Goal: Information Seeking & Learning: Learn about a topic

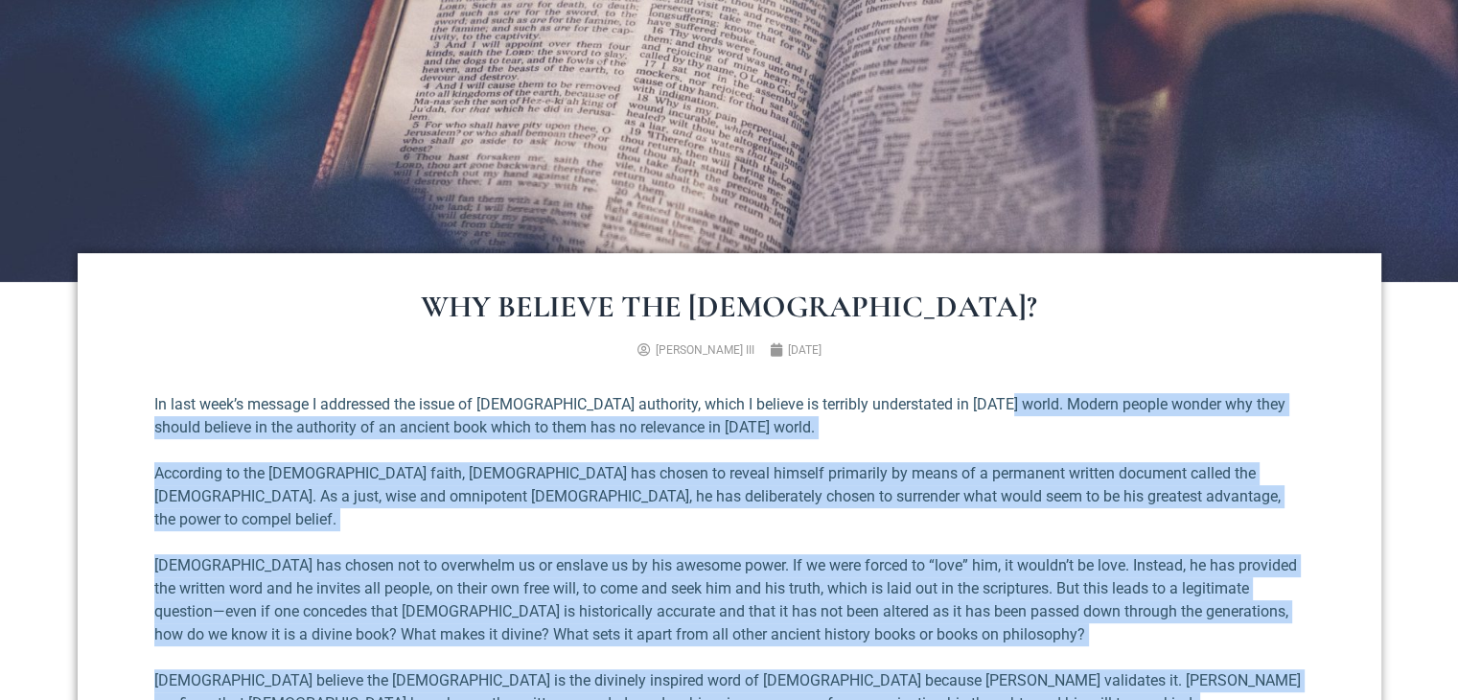
scroll to position [671, 0]
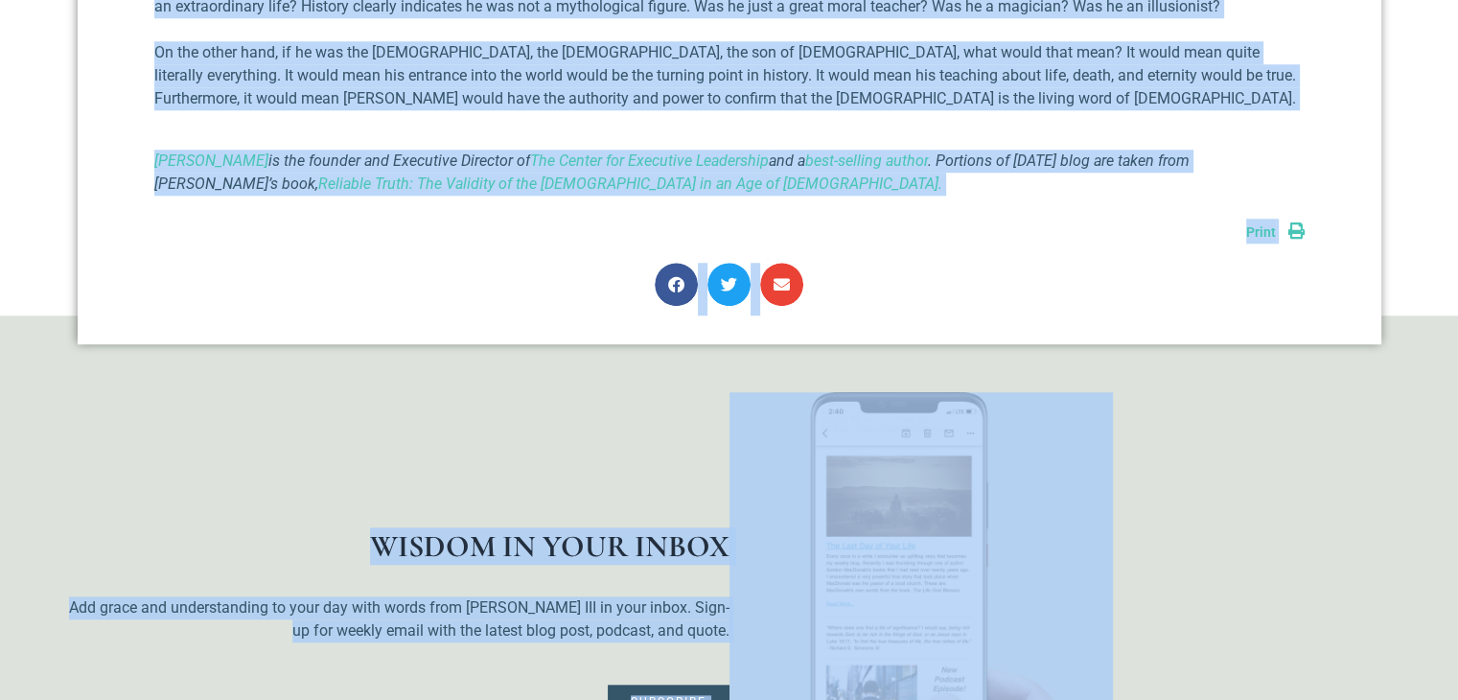
scroll to position [1827, 0]
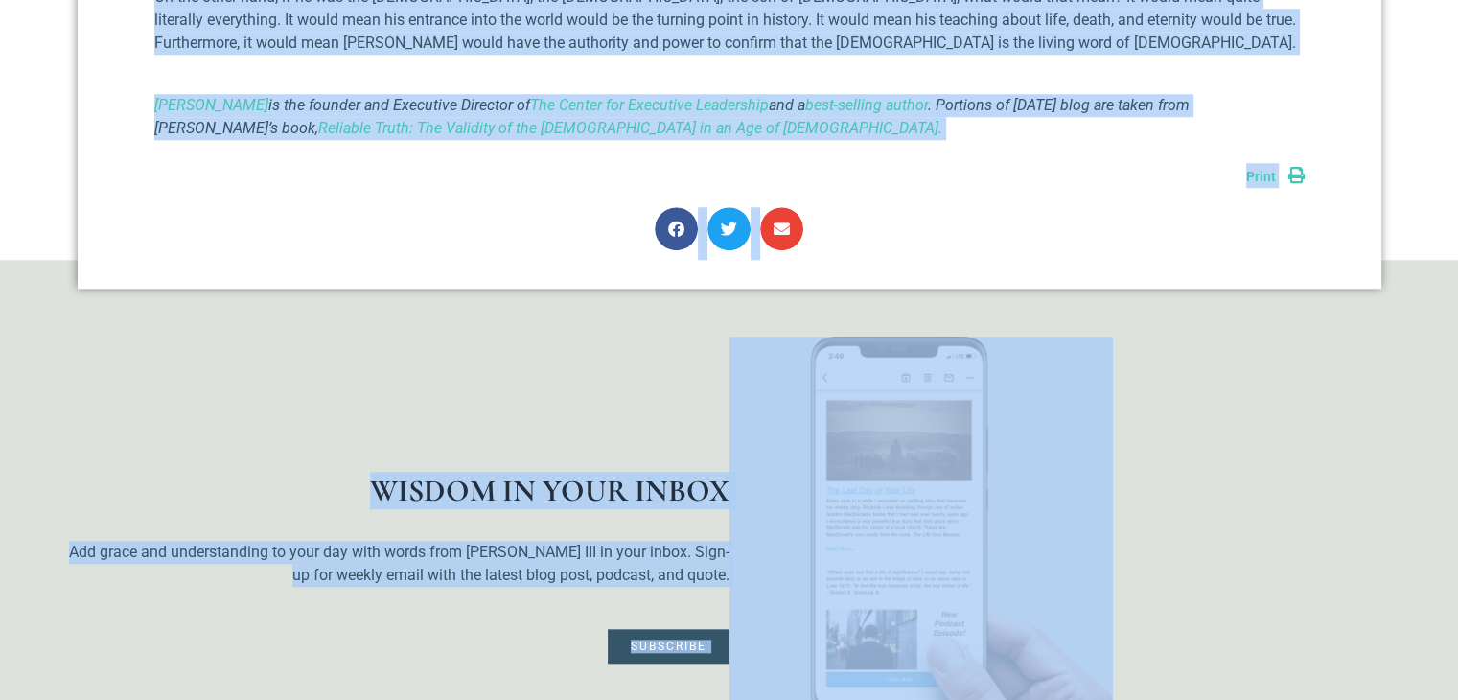
drag, startPoint x: 972, startPoint y: 284, endPoint x: 1013, endPoint y: 357, distance: 83.7
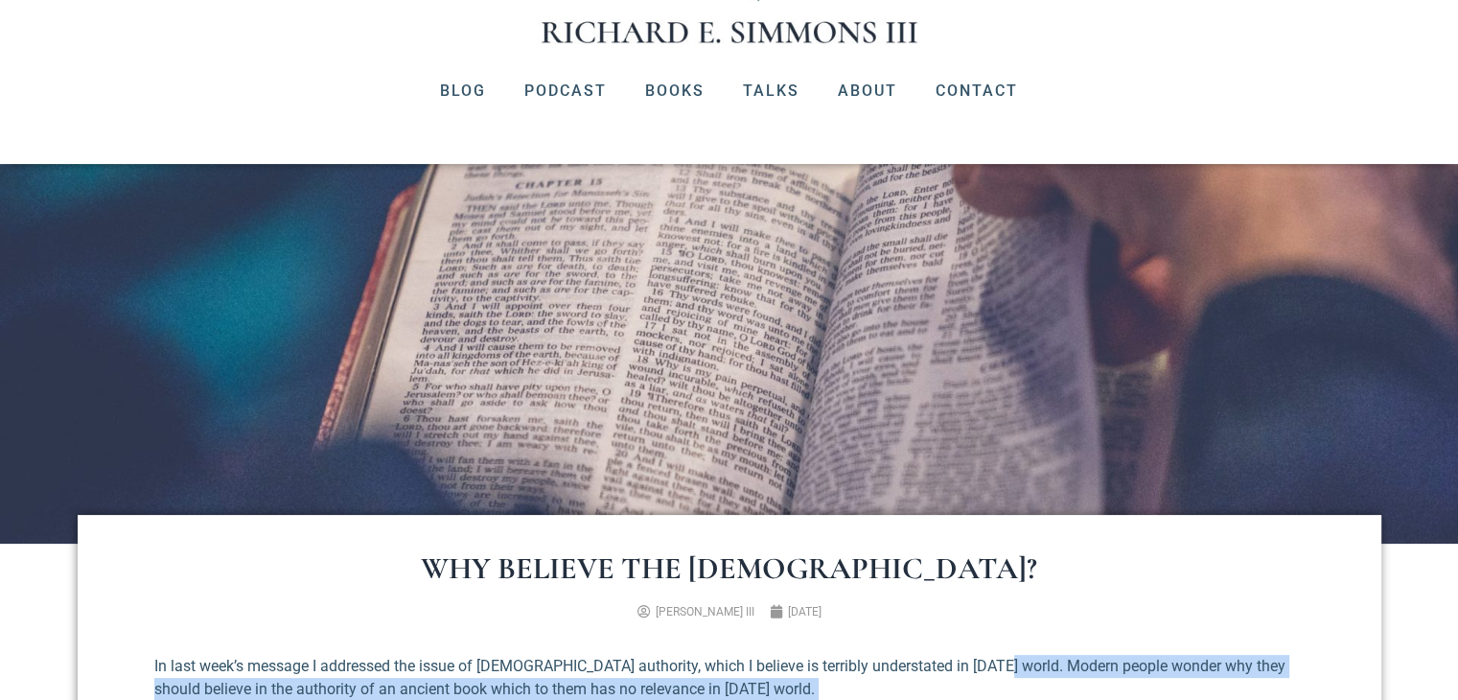
scroll to position [479, 0]
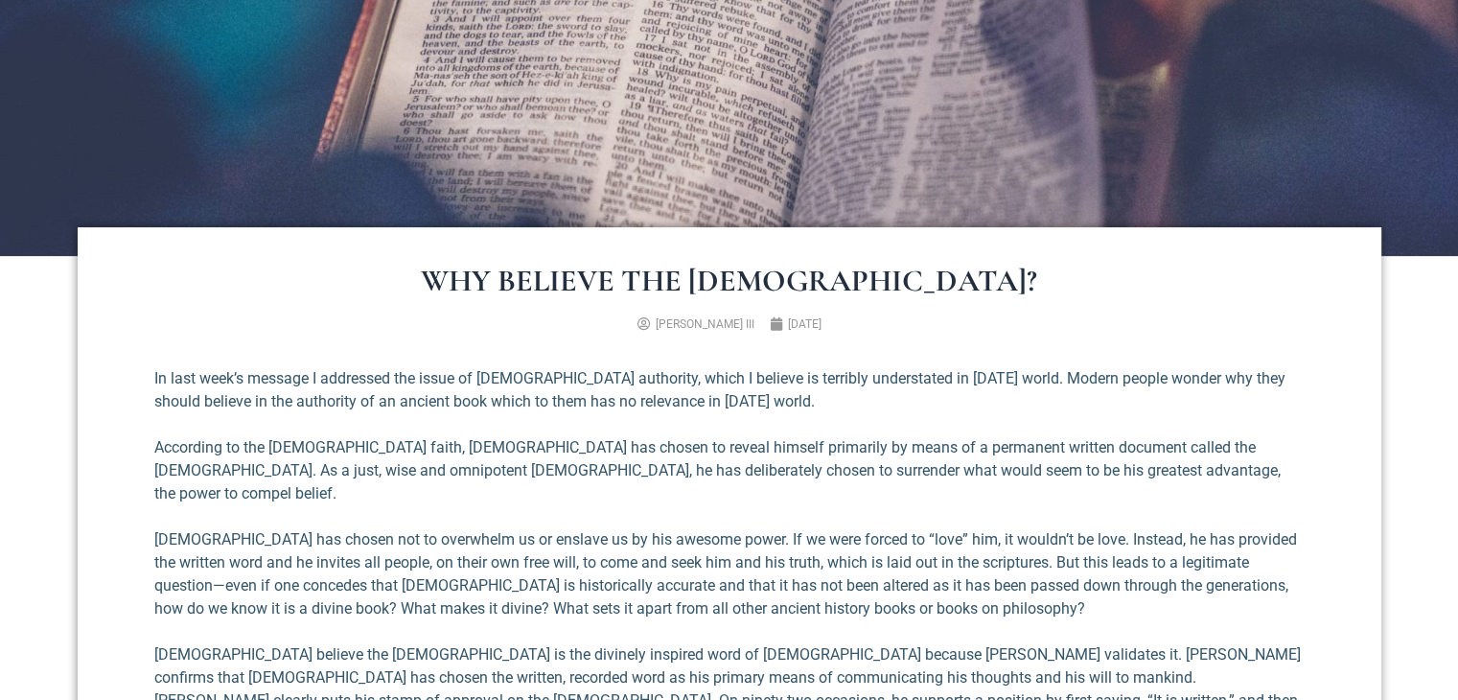
click at [766, 380] on p "In last week’s message I addressed the issue of biblical authority, which I bel…" at bounding box center [729, 390] width 1150 height 46
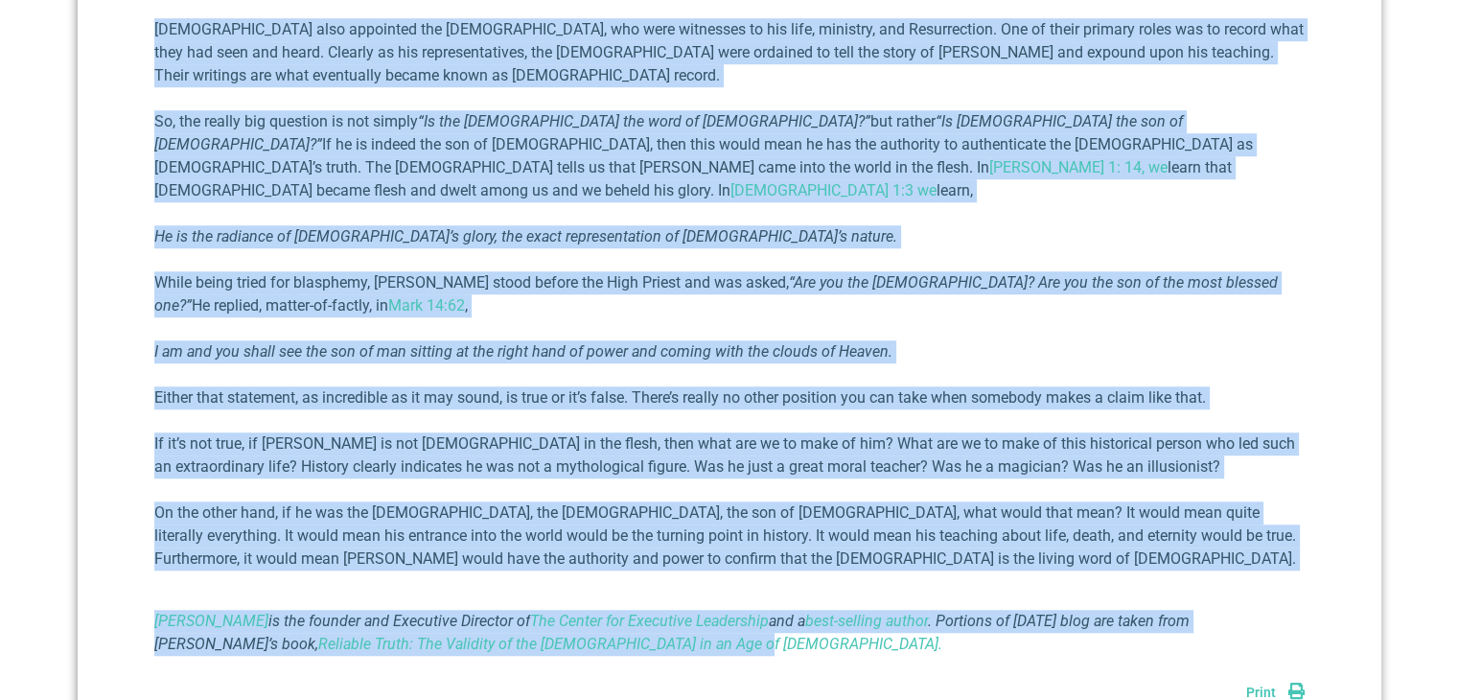
scroll to position [1438, 0]
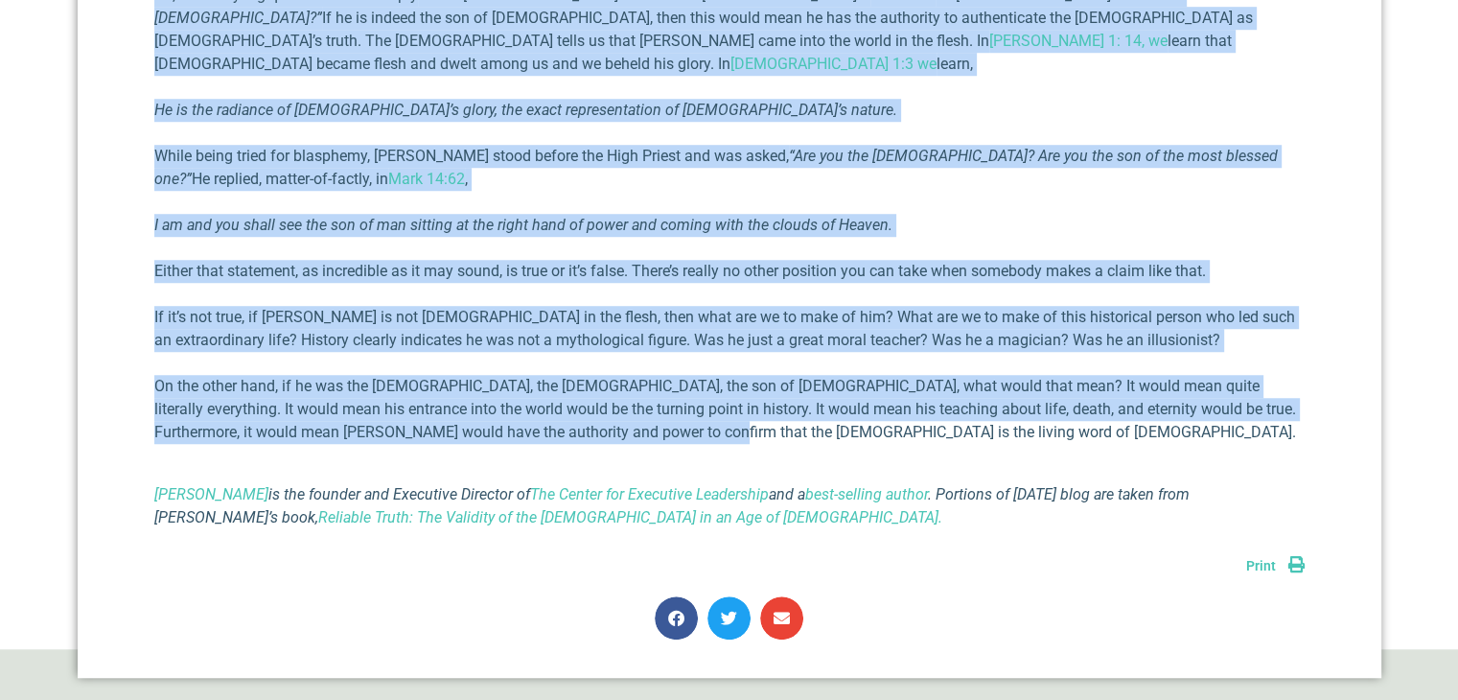
drag, startPoint x: 970, startPoint y: 91, endPoint x: 682, endPoint y: 365, distance: 397.2
copy div "Modern people wonder why they should believe in the authority of an ancient boo…"
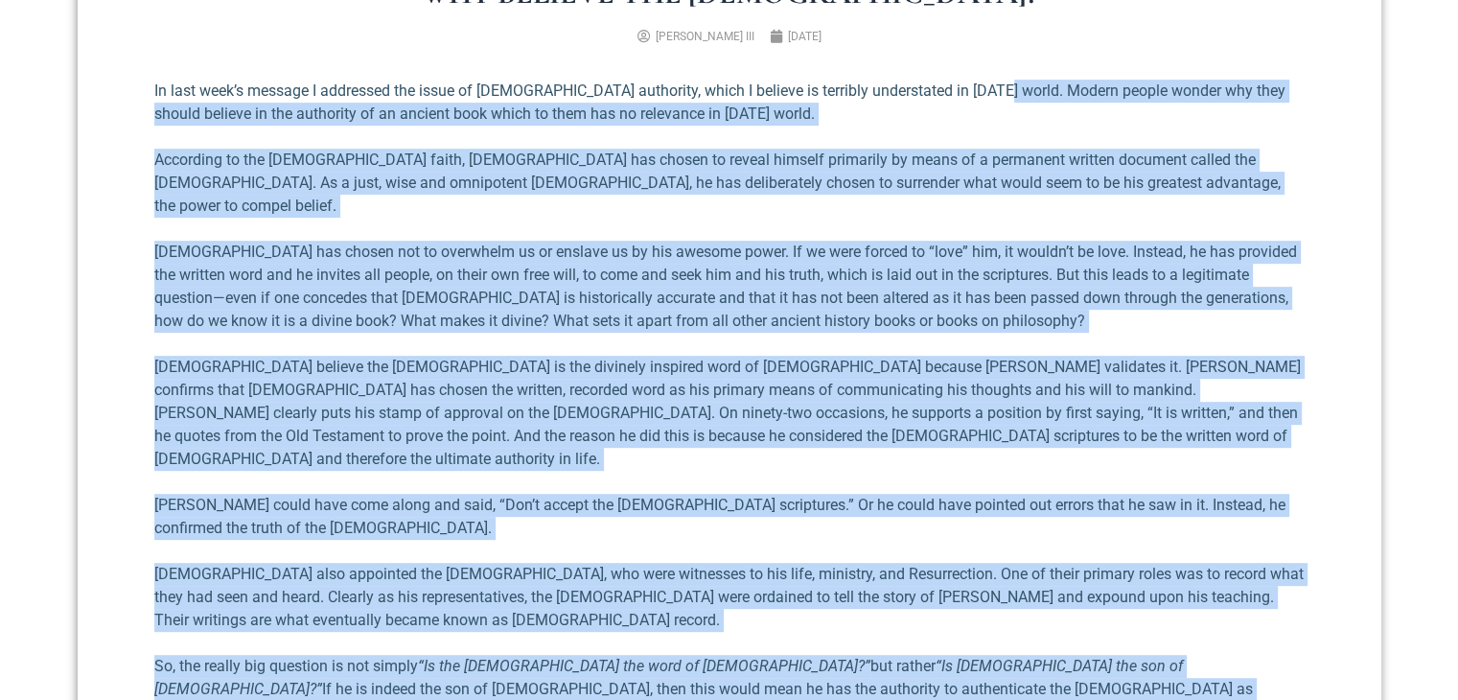
click at [1286, 150] on p "According to the Judeo-Christian faith, God has chosen to reveal himself primar…" at bounding box center [729, 183] width 1150 height 69
click at [213, 173] on p "According to the [DEMOGRAPHIC_DATA] faith, [DEMOGRAPHIC_DATA] has chosen to rev…" at bounding box center [729, 183] width 1150 height 69
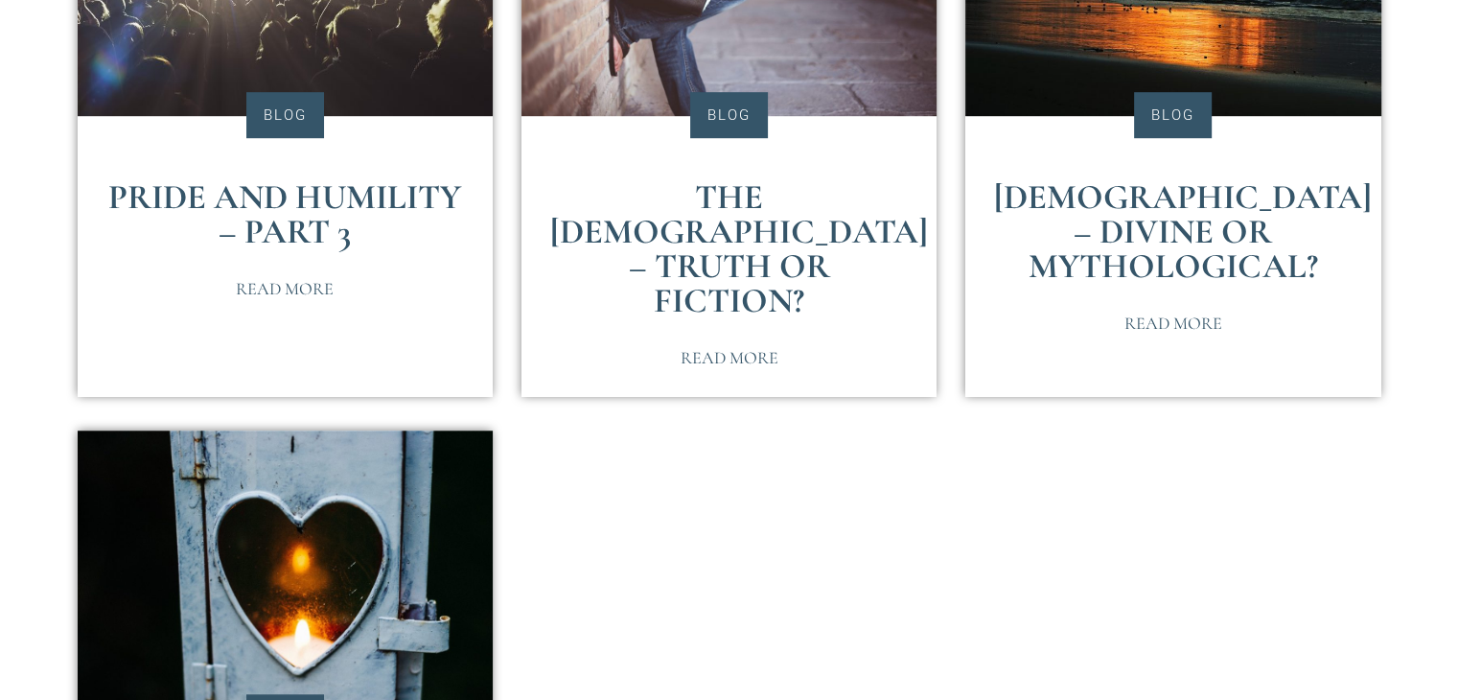
scroll to position [575, 0]
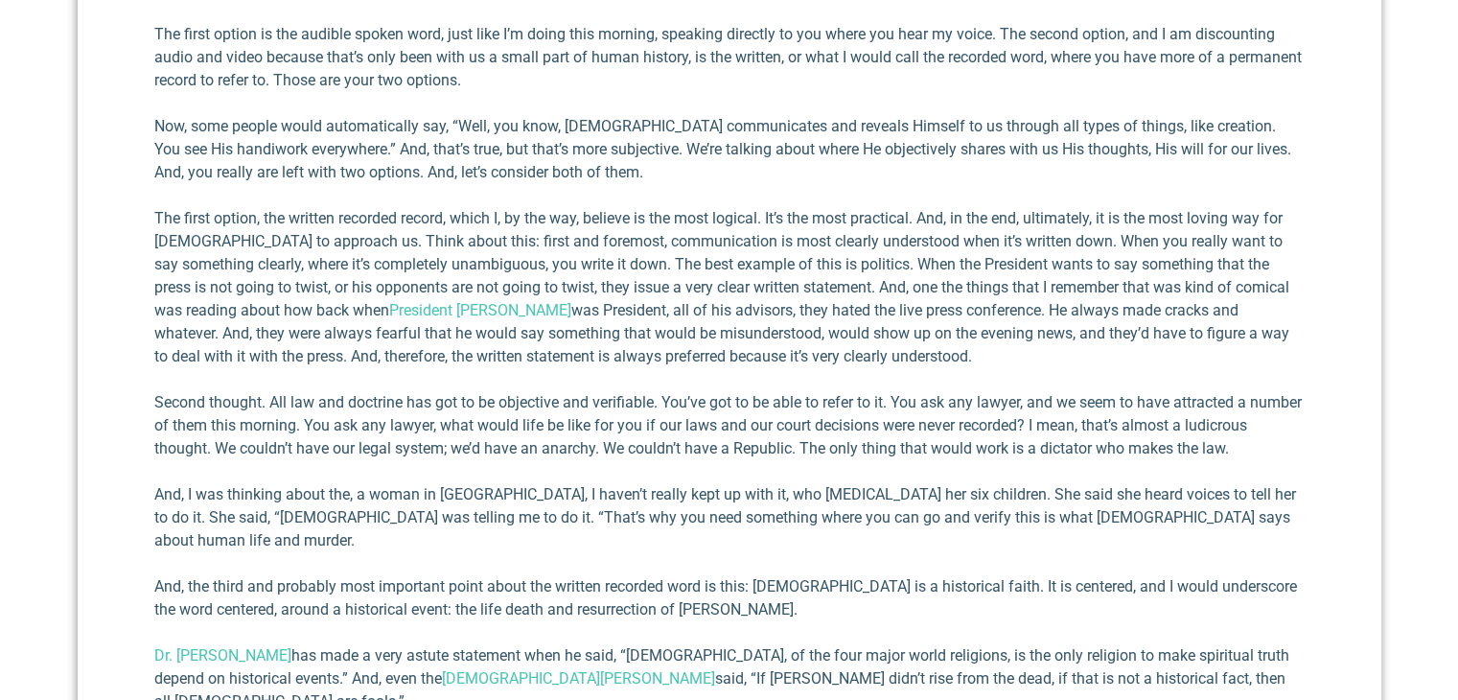
scroll to position [2204, 0]
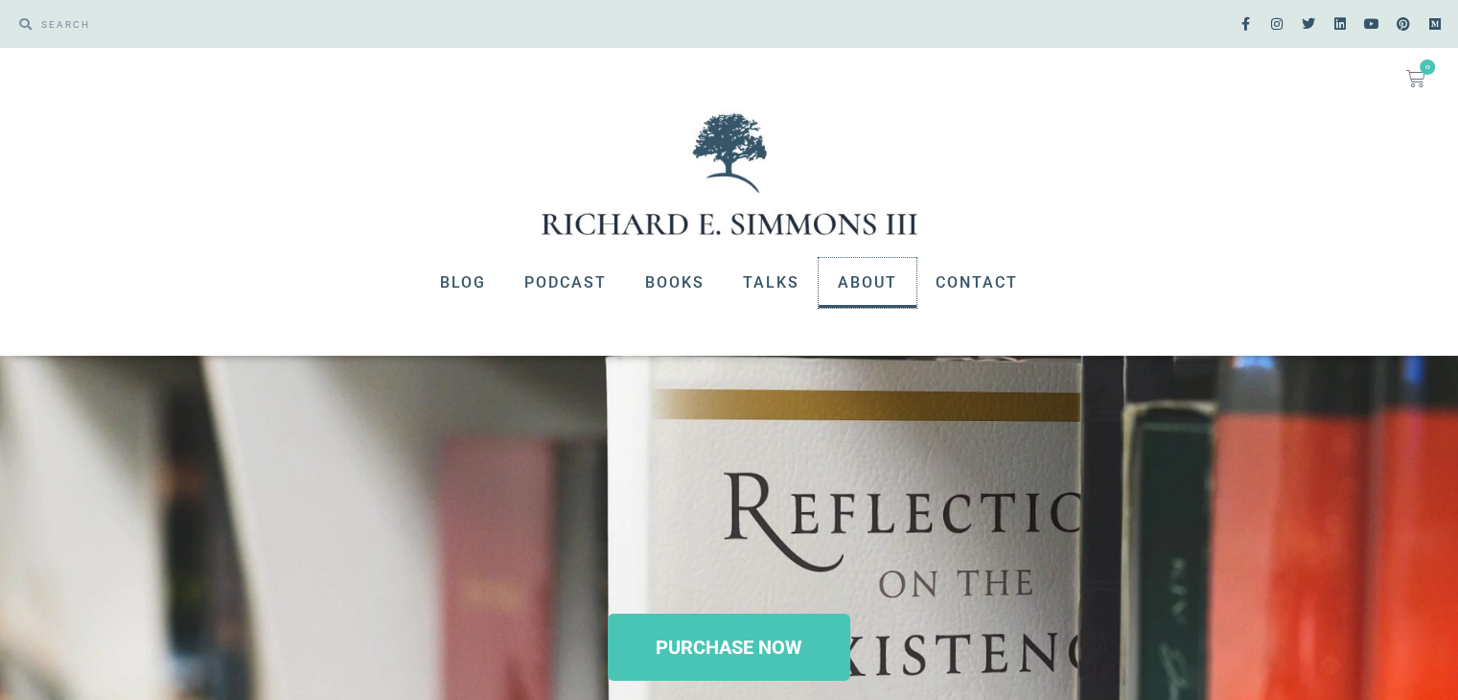
drag, startPoint x: 856, startPoint y: 285, endPoint x: 860, endPoint y: 341, distance: 56.7
click at [858, 285] on link "About" at bounding box center [867, 283] width 98 height 50
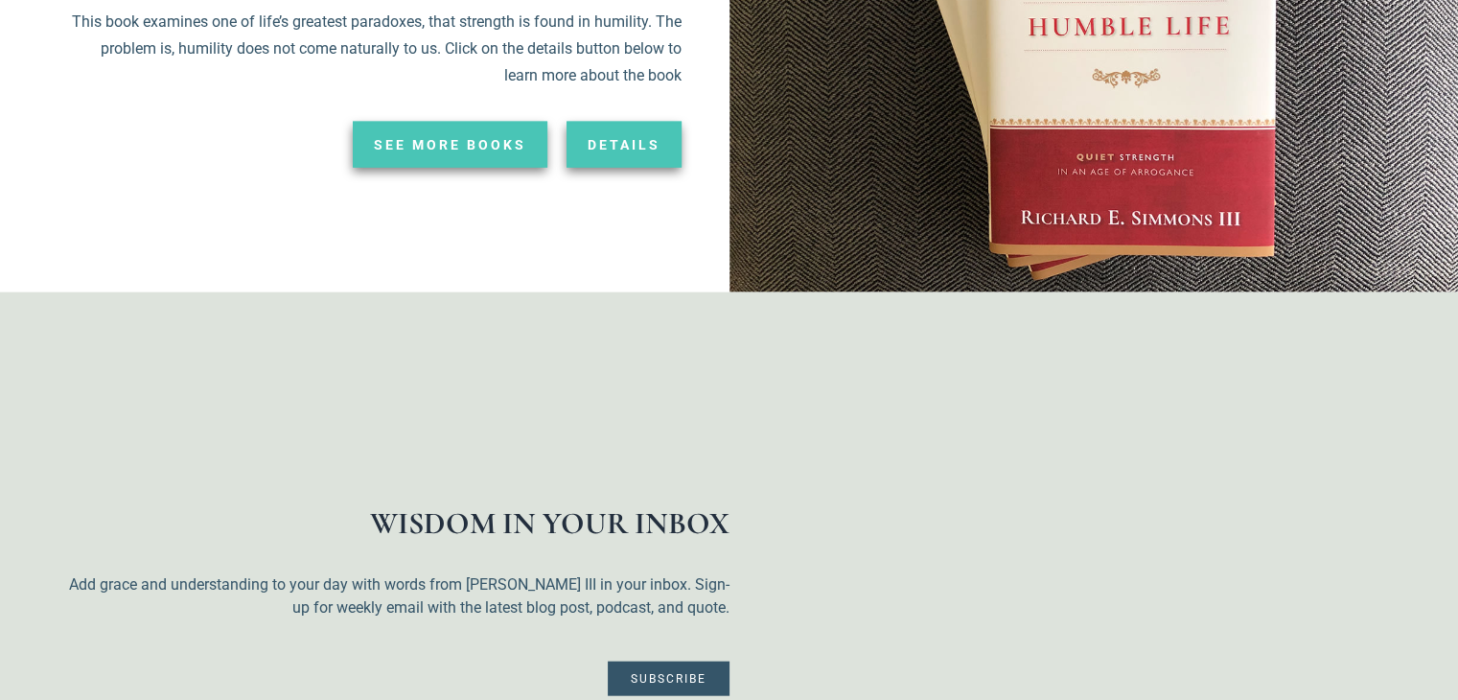
scroll to position [4718, 0]
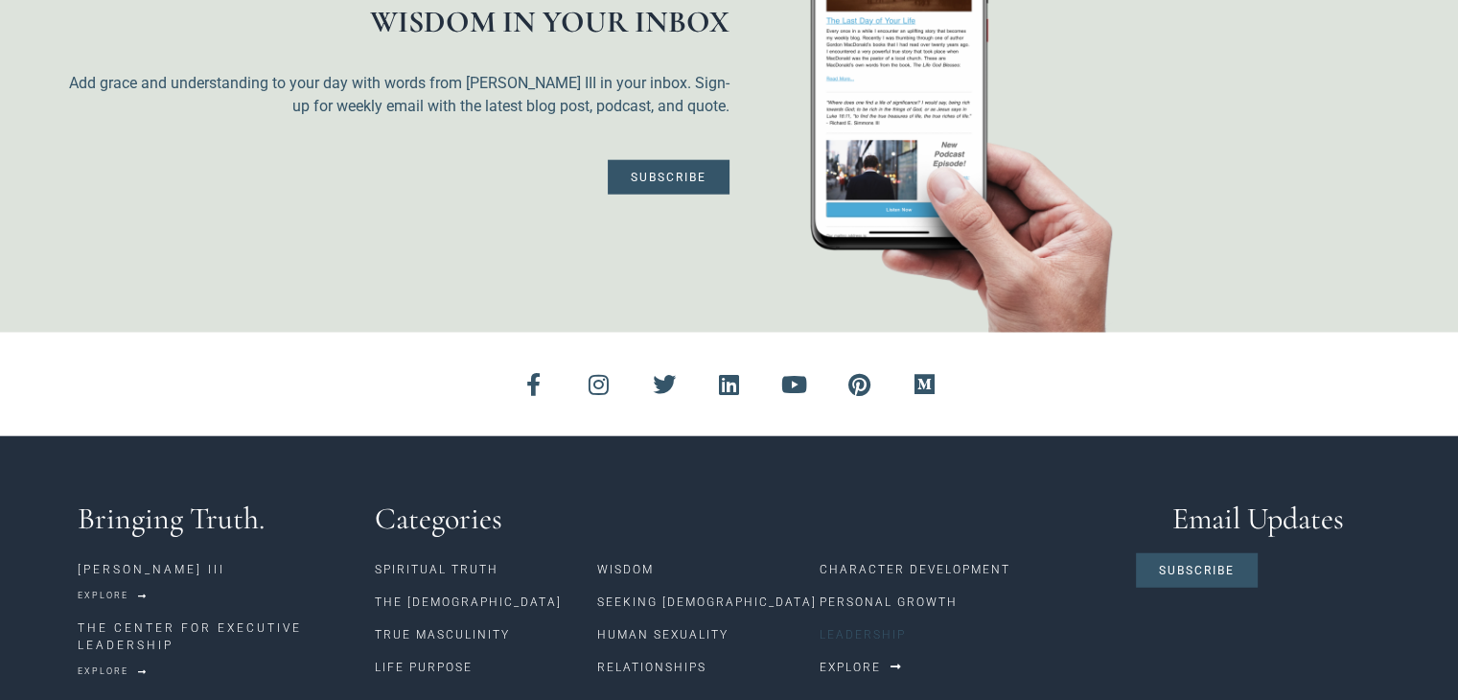
click at [861, 618] on link "Leadership" at bounding box center [967, 634] width 296 height 33
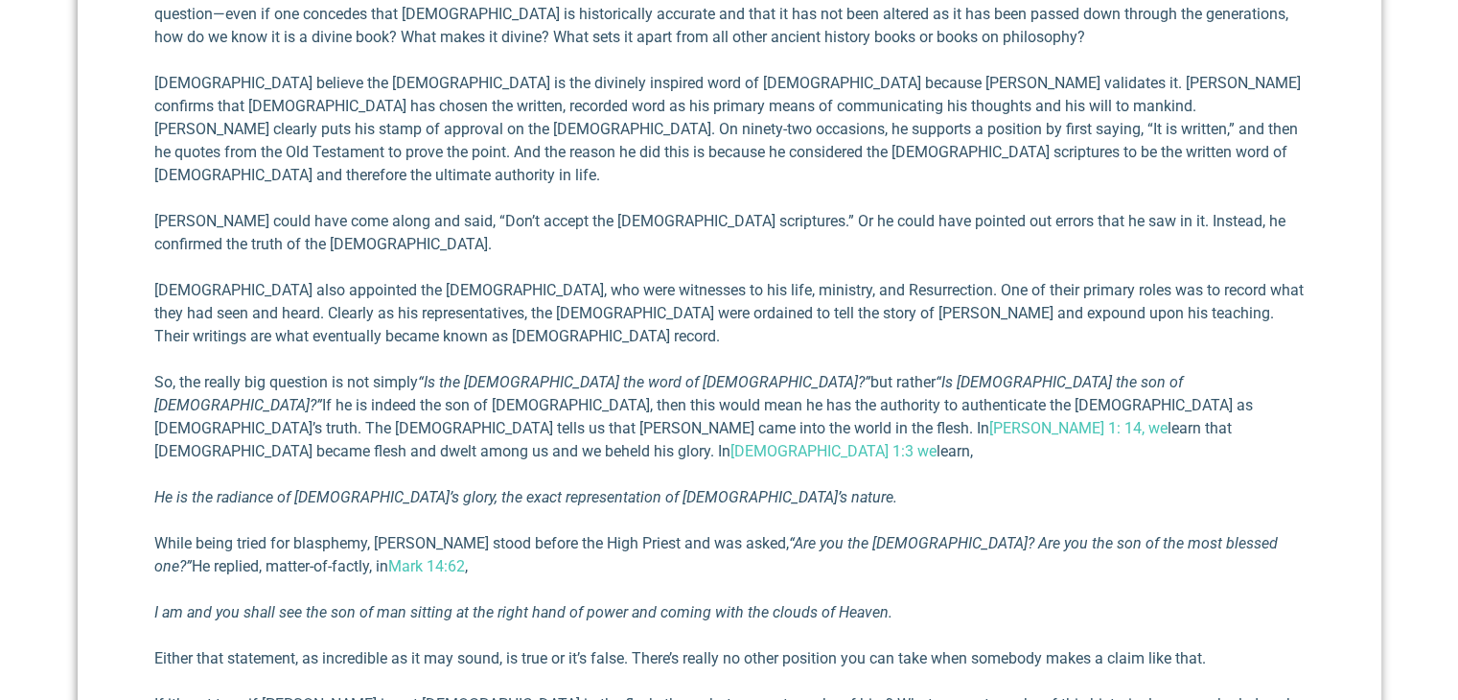
scroll to position [1054, 0]
